Goal: Understand process/instructions

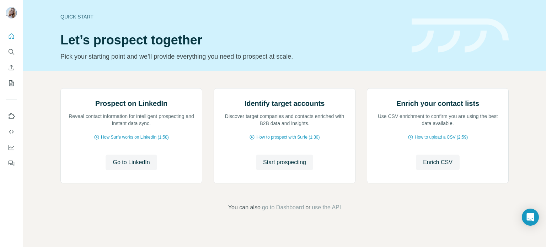
scroll to position [32, 0]
click at [120, 140] on span "How Surfe works on LinkedIn (1:58)" at bounding box center [135, 137] width 68 height 6
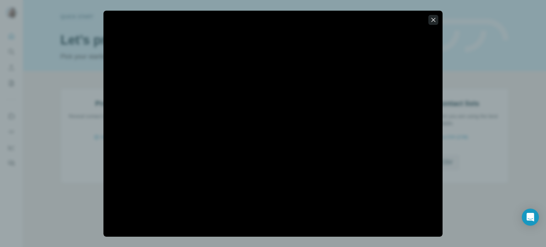
click at [436, 21] on icon "button" at bounding box center [433, 19] width 7 height 7
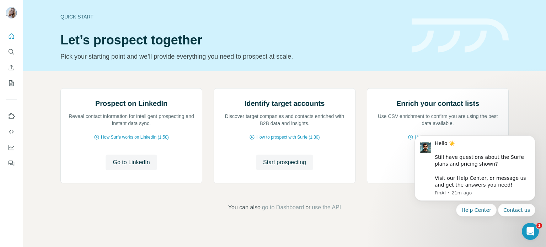
scroll to position [0, 0]
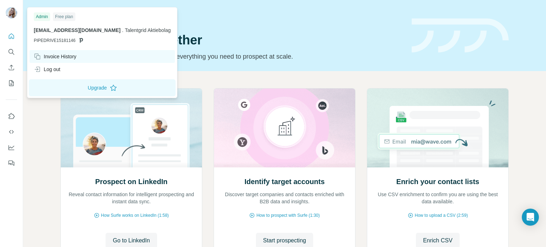
click at [69, 58] on div "Invoice History" at bounding box center [55, 56] width 43 height 7
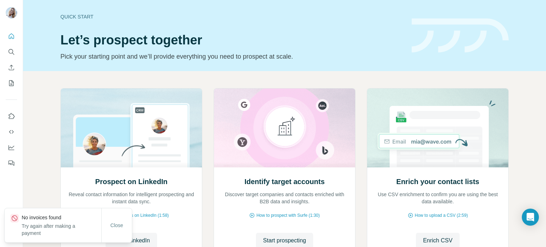
click at [242, 46] on h1 "Let’s prospect together" at bounding box center [231, 40] width 343 height 14
